Goal: Entertainment & Leisure: Consume media (video, audio)

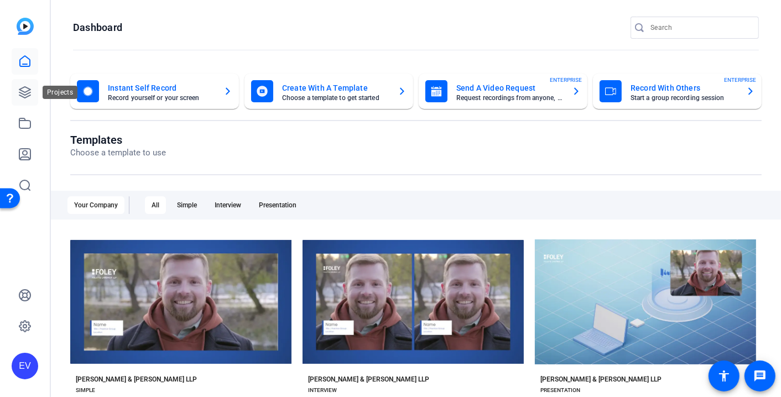
scroll to position [131, 0]
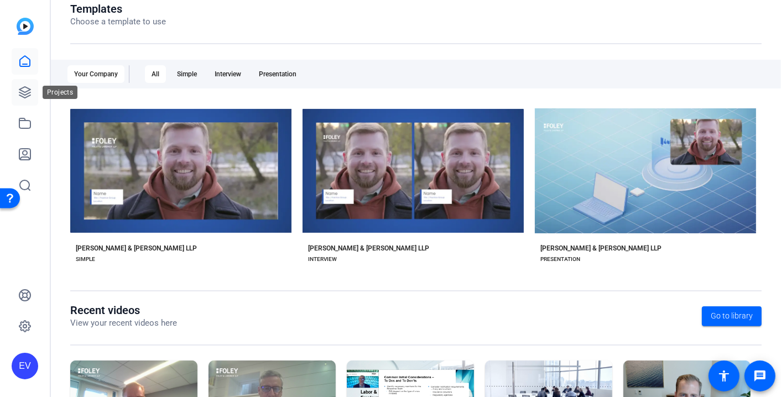
click at [22, 97] on icon at bounding box center [24, 92] width 13 height 13
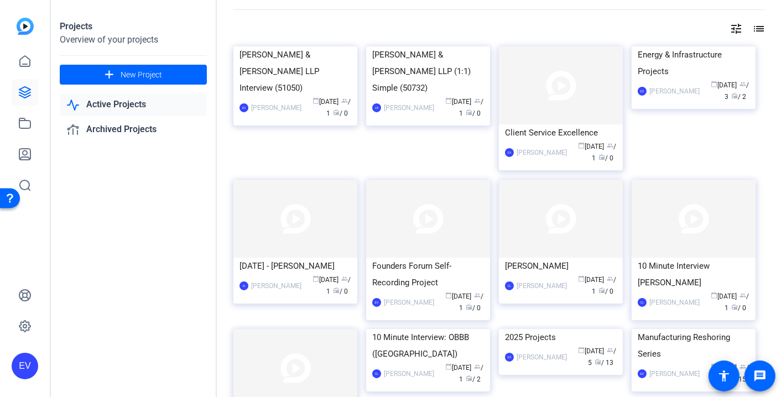
scroll to position [40, 0]
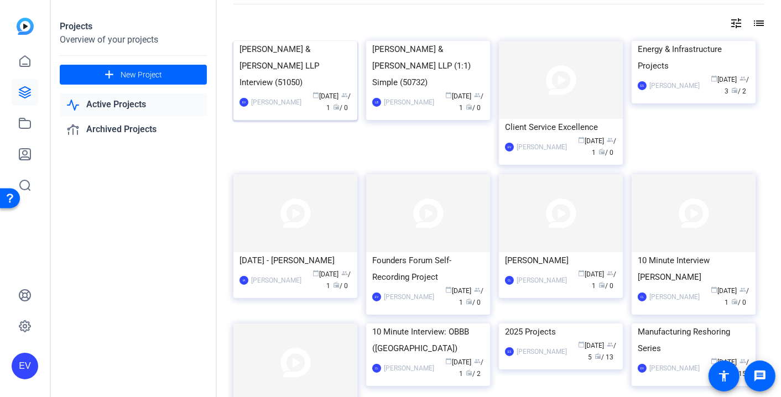
click at [307, 41] on img at bounding box center [296, 41] width 124 height 0
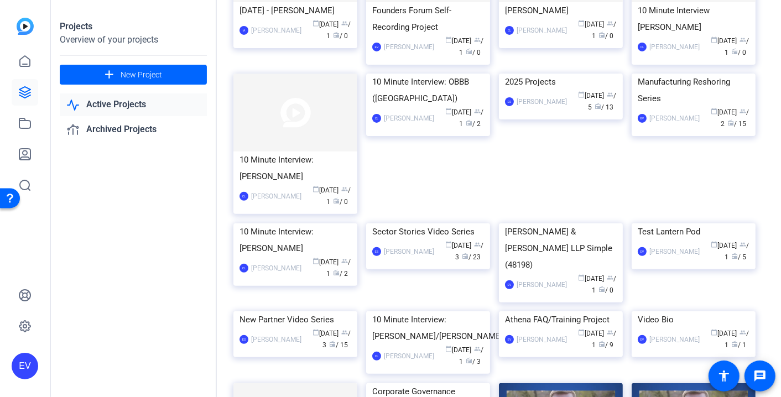
scroll to position [291, 0]
click at [667, 73] on img at bounding box center [694, 73] width 124 height 0
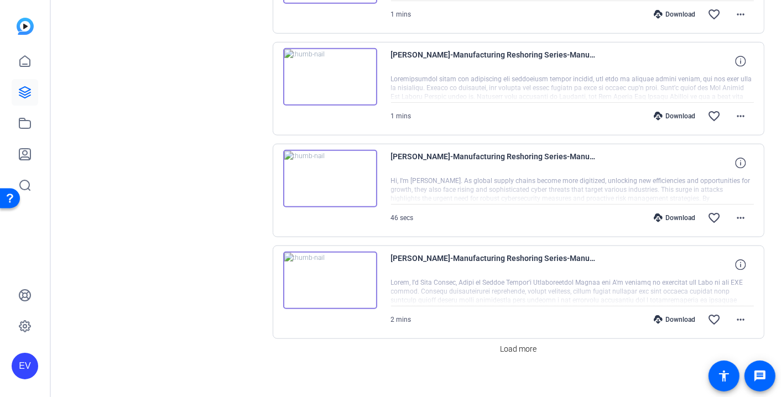
scroll to position [917, 0]
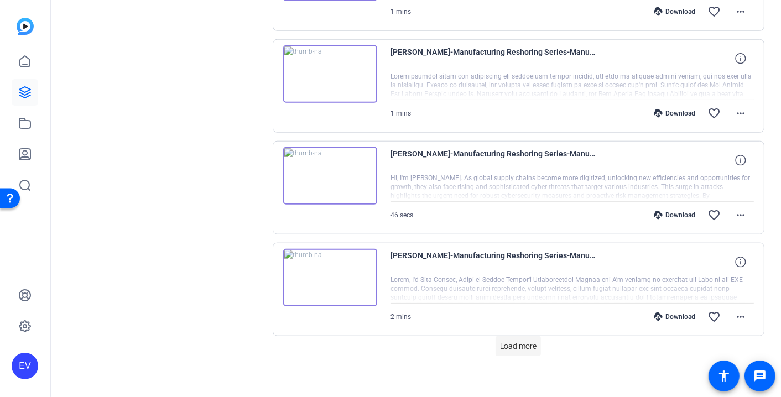
click at [524, 341] on span "Load more" at bounding box center [518, 347] width 37 height 12
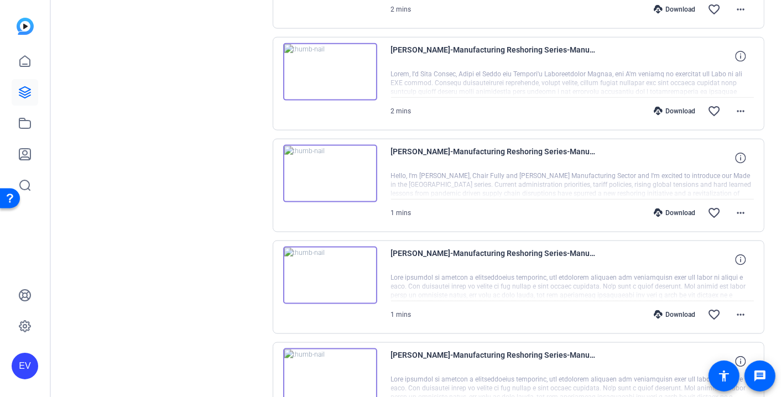
scroll to position [1166, 0]
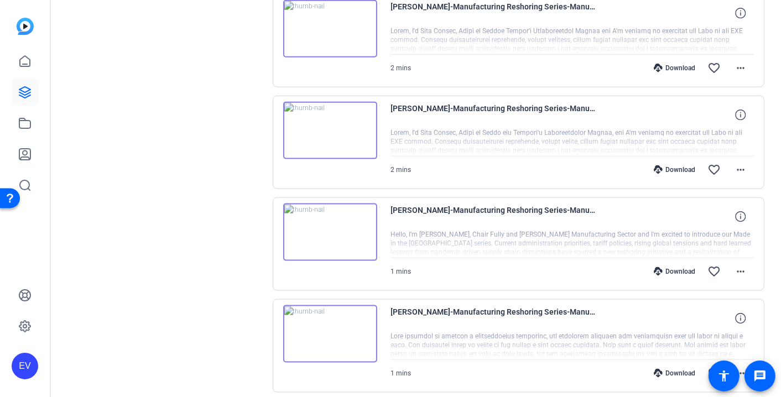
click at [328, 220] on img at bounding box center [330, 233] width 94 height 58
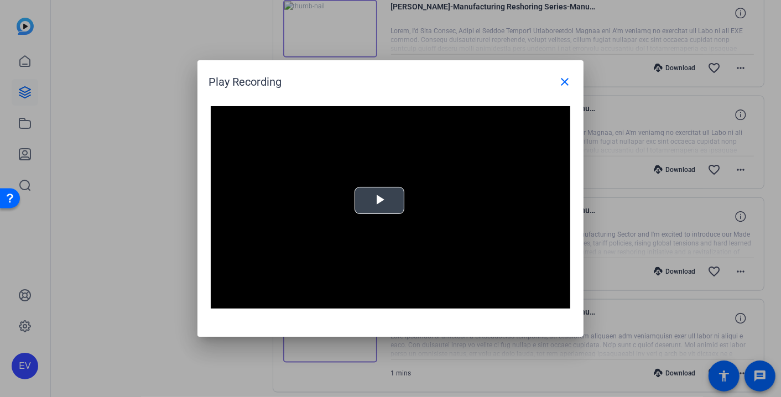
click at [380, 201] on span "Video Player" at bounding box center [380, 201] width 0 height 0
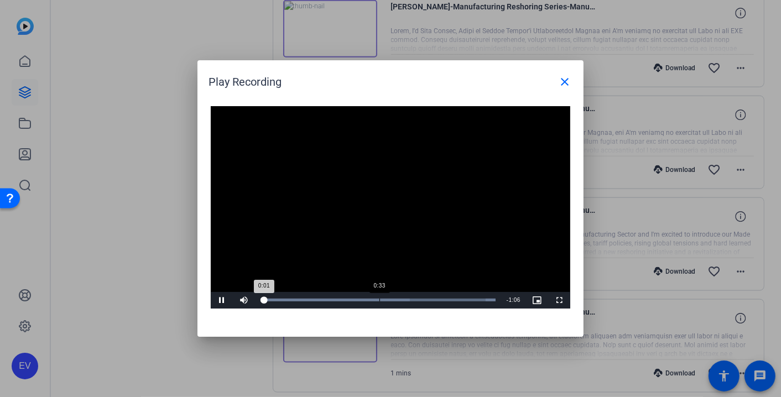
click at [382, 297] on div "Loaded : 100.00% 0:33 0:01" at bounding box center [378, 300] width 246 height 17
click at [567, 78] on mat-icon "close" at bounding box center [564, 81] width 13 height 13
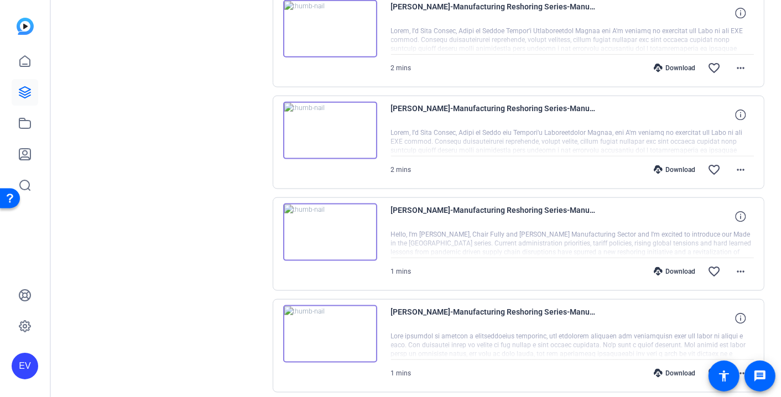
click at [328, 119] on img at bounding box center [330, 131] width 94 height 58
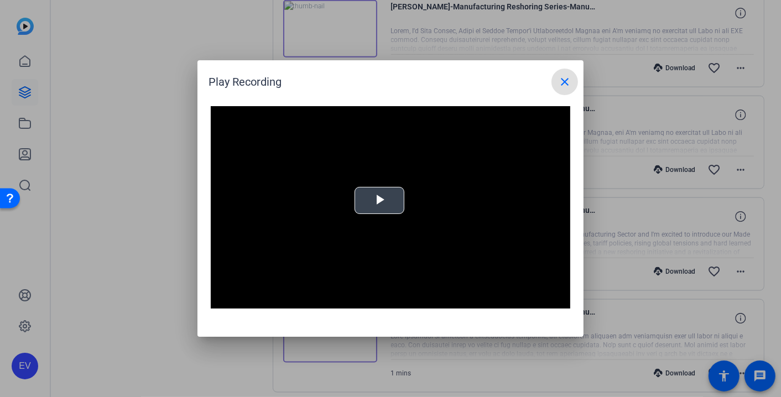
click at [380, 201] on span "Video Player" at bounding box center [380, 201] width 0 height 0
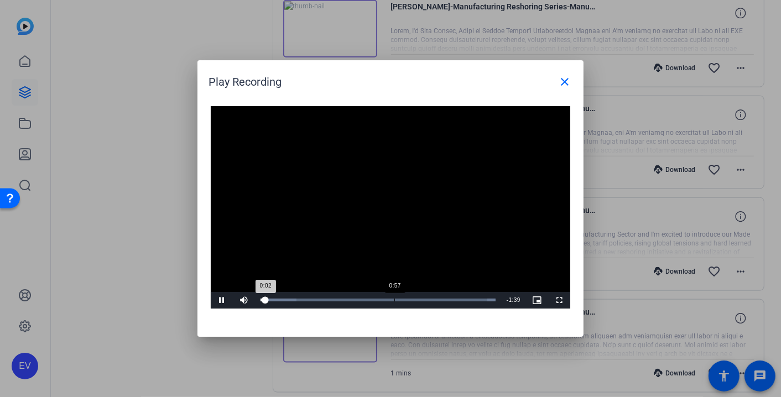
click at [395, 300] on div "0:57" at bounding box center [395, 300] width 1 height 3
click at [223, 300] on span "Video Player" at bounding box center [222, 300] width 22 height 0
click at [436, 300] on div "Loaded : 100.00% 1:16 1:00" at bounding box center [378, 300] width 235 height 3
click at [563, 92] on span at bounding box center [565, 82] width 27 height 27
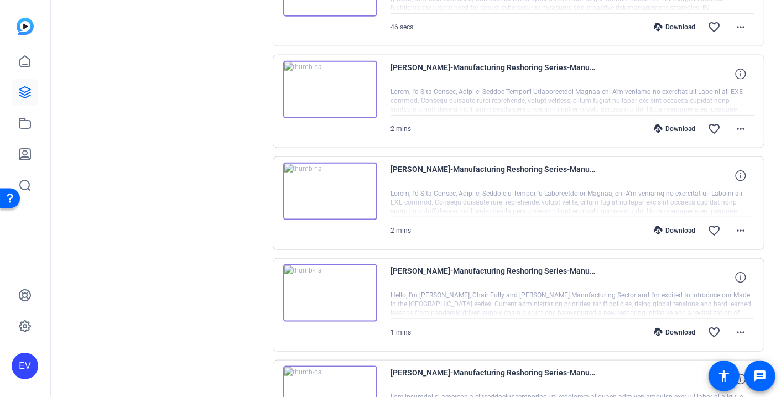
scroll to position [1102, 0]
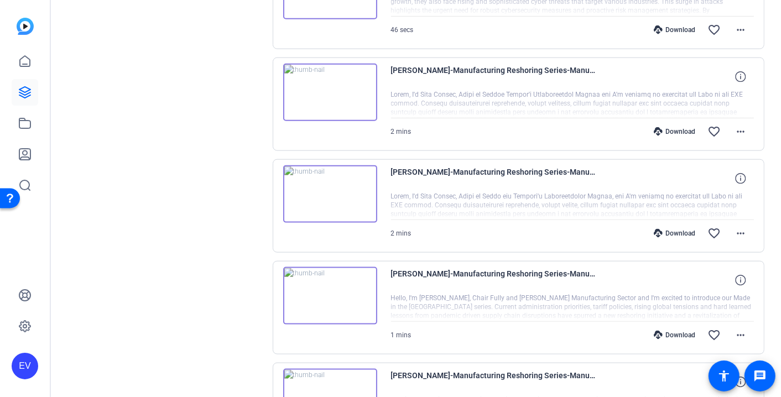
click at [330, 86] on img at bounding box center [330, 93] width 94 height 58
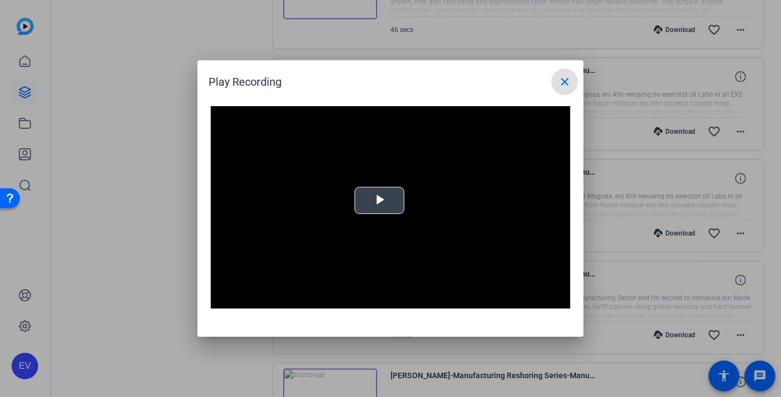
click at [380, 201] on span "Video Player" at bounding box center [380, 201] width 0 height 0
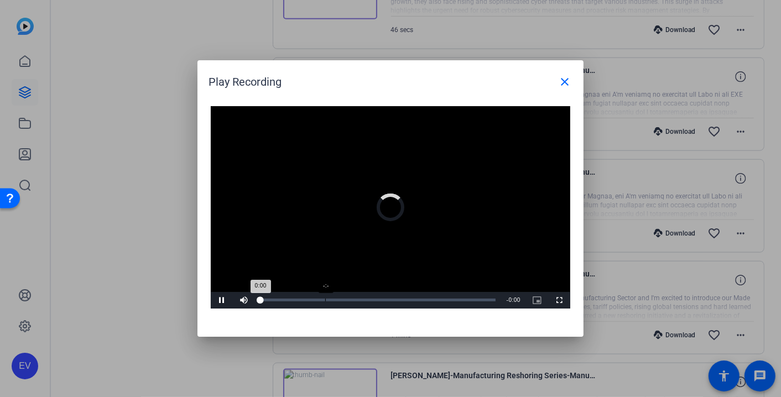
click at [325, 302] on div "Loaded : 0% -:- 0:00" at bounding box center [378, 300] width 246 height 17
click at [347, 303] on div "Loaded : 0% -:- 0:00" at bounding box center [381, 300] width 252 height 17
click at [347, 302] on div "Loaded : 0% -:- 0:00" at bounding box center [381, 300] width 252 height 17
click at [364, 293] on div "Loaded : 0% -:- 0:00" at bounding box center [381, 300] width 252 height 17
click at [364, 299] on div "-:-" at bounding box center [364, 300] width 1 height 3
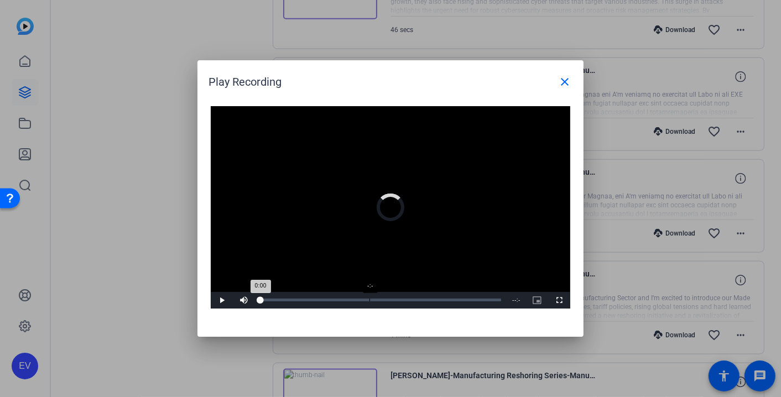
click at [369, 302] on div "Loaded : 0% -:- 0:00" at bounding box center [381, 300] width 252 height 17
click at [299, 298] on div "Loaded : 0% -:- 0:00" at bounding box center [381, 300] width 252 height 17
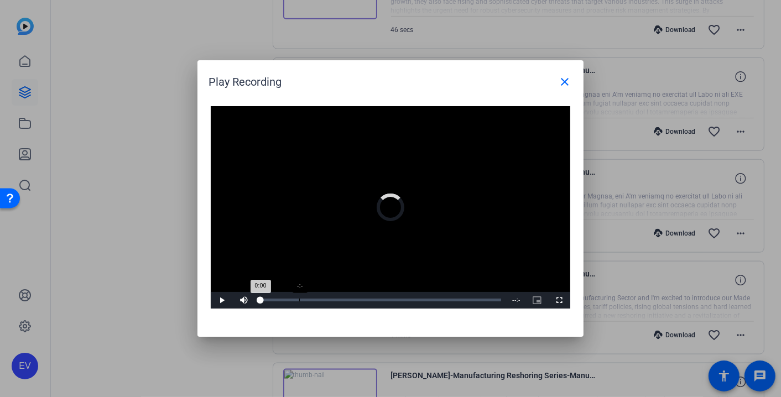
click at [299, 298] on div "Loaded : 0% -:- 0:00" at bounding box center [381, 300] width 252 height 17
click at [307, 246] on video "Video Player" at bounding box center [391, 207] width 360 height 203
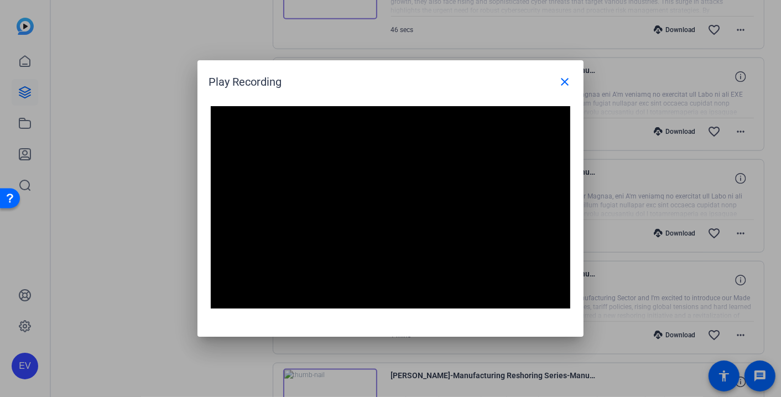
click at [307, 246] on video "Video Player" at bounding box center [391, 207] width 360 height 203
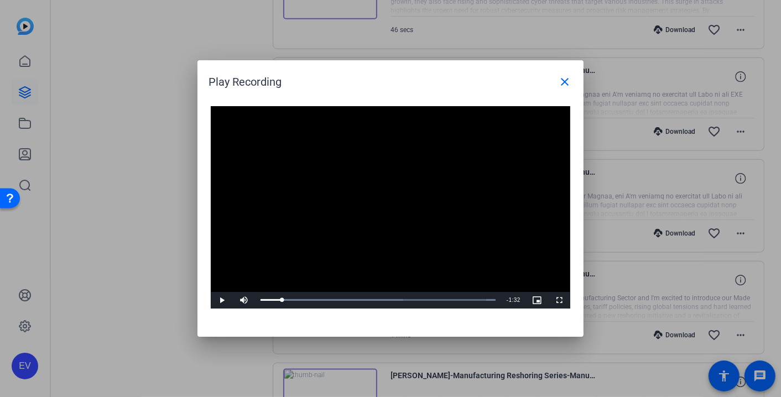
click at [307, 246] on video "Video Player" at bounding box center [391, 207] width 360 height 203
click at [569, 84] on mat-icon "close" at bounding box center [564, 81] width 13 height 13
